Goal: Communication & Community: Answer question/provide support

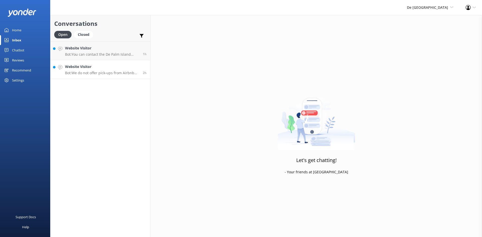
click at [111, 75] on link "Website Visitor Bot: We do not offer pick-ups from Airbnb locations. You'll nee…" at bounding box center [100, 69] width 100 height 19
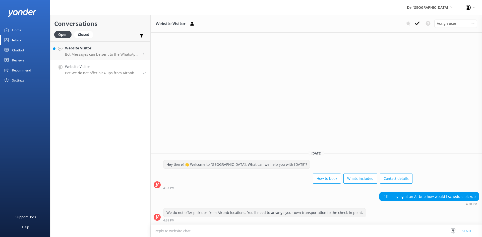
click at [220, 231] on textarea at bounding box center [315, 231] width 331 height 12
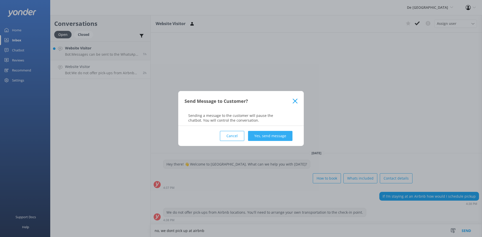
type textarea "no, we dont pick up at airbnb"
click at [267, 137] on button "Yes, send message" at bounding box center [270, 136] width 44 height 10
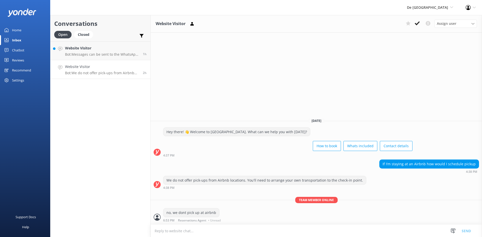
click at [109, 65] on h4 "Website Visitor" at bounding box center [102, 67] width 74 height 6
click at [416, 21] on icon at bounding box center [416, 23] width 5 height 5
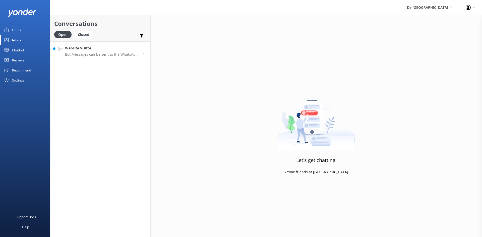
click at [111, 51] on h4 "Website Visitor" at bounding box center [102, 48] width 74 height 6
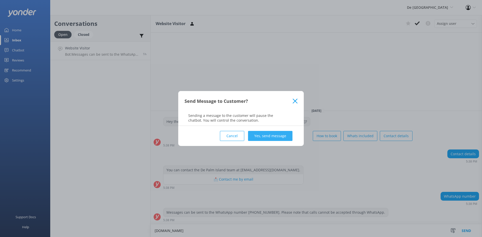
type textarea "[DOMAIN_NAME]"
click at [272, 138] on button "Yes, send message" at bounding box center [270, 136] width 44 height 10
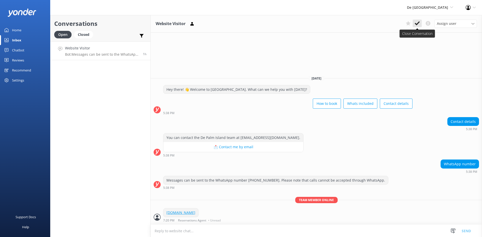
click at [419, 23] on button at bounding box center [416, 24] width 9 height 8
